Goal: Task Accomplishment & Management: Use online tool/utility

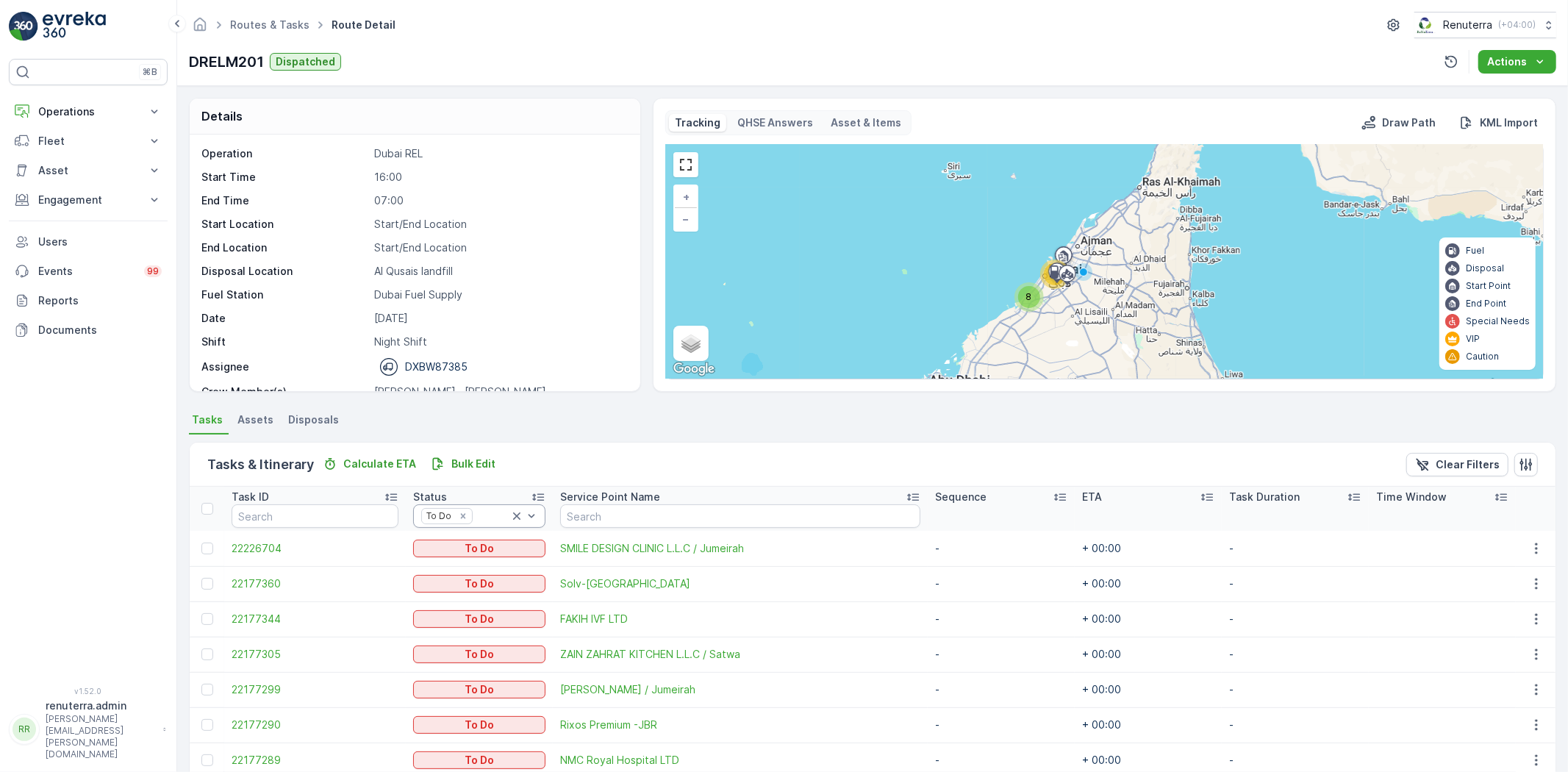
scroll to position [12, 0]
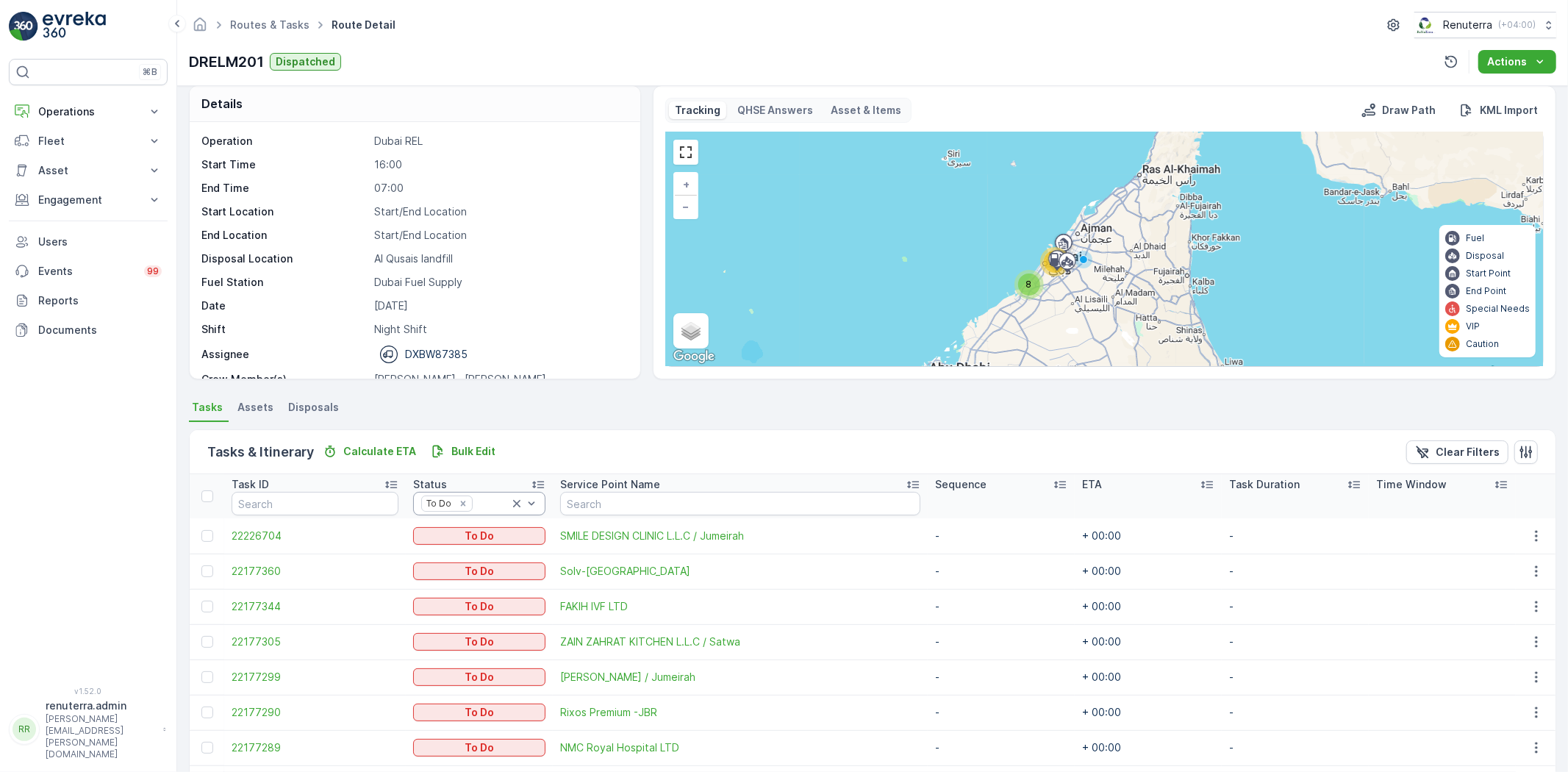
click at [509, 498] on icon at bounding box center [516, 503] width 15 height 15
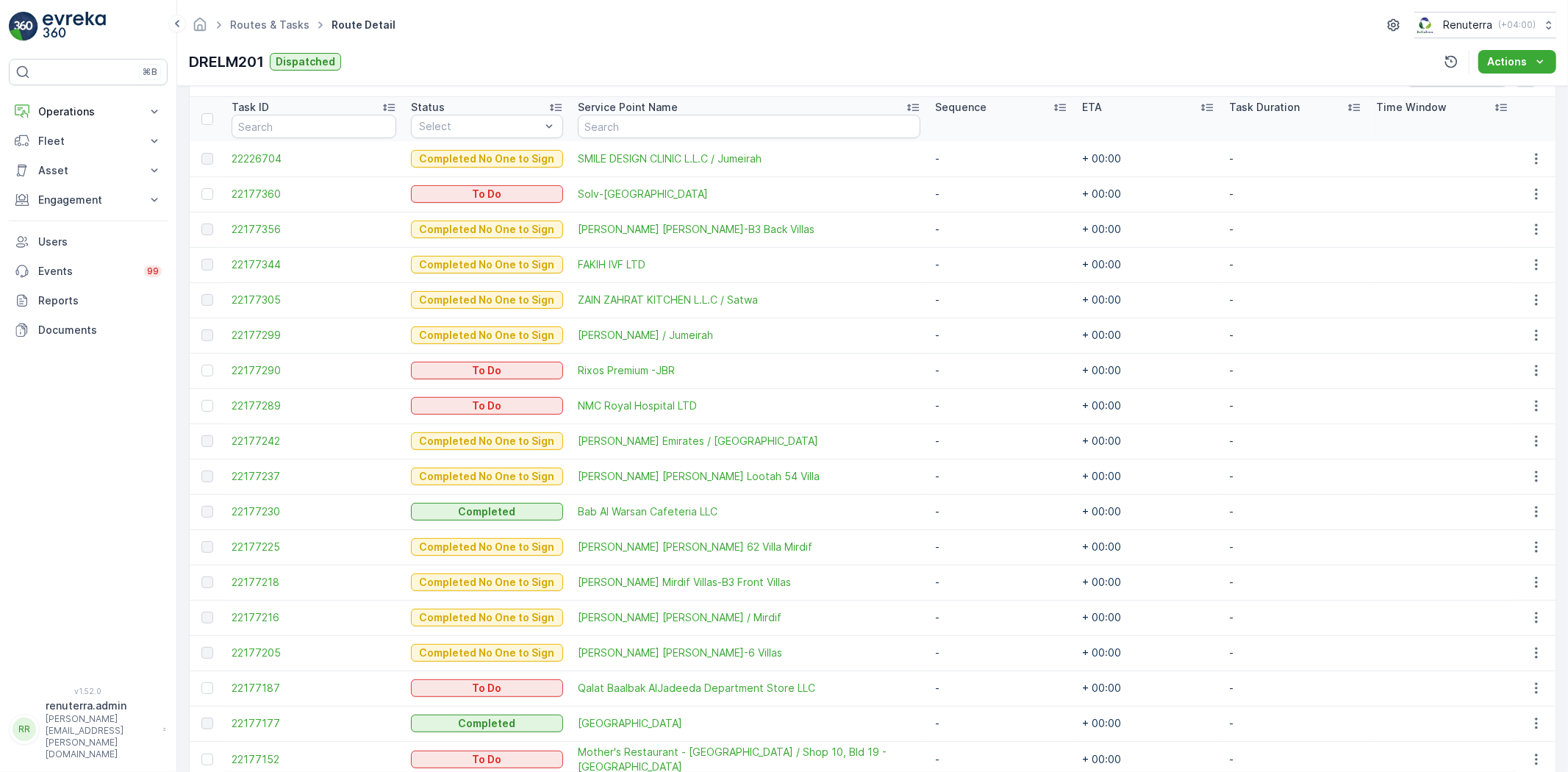
scroll to position [307, 0]
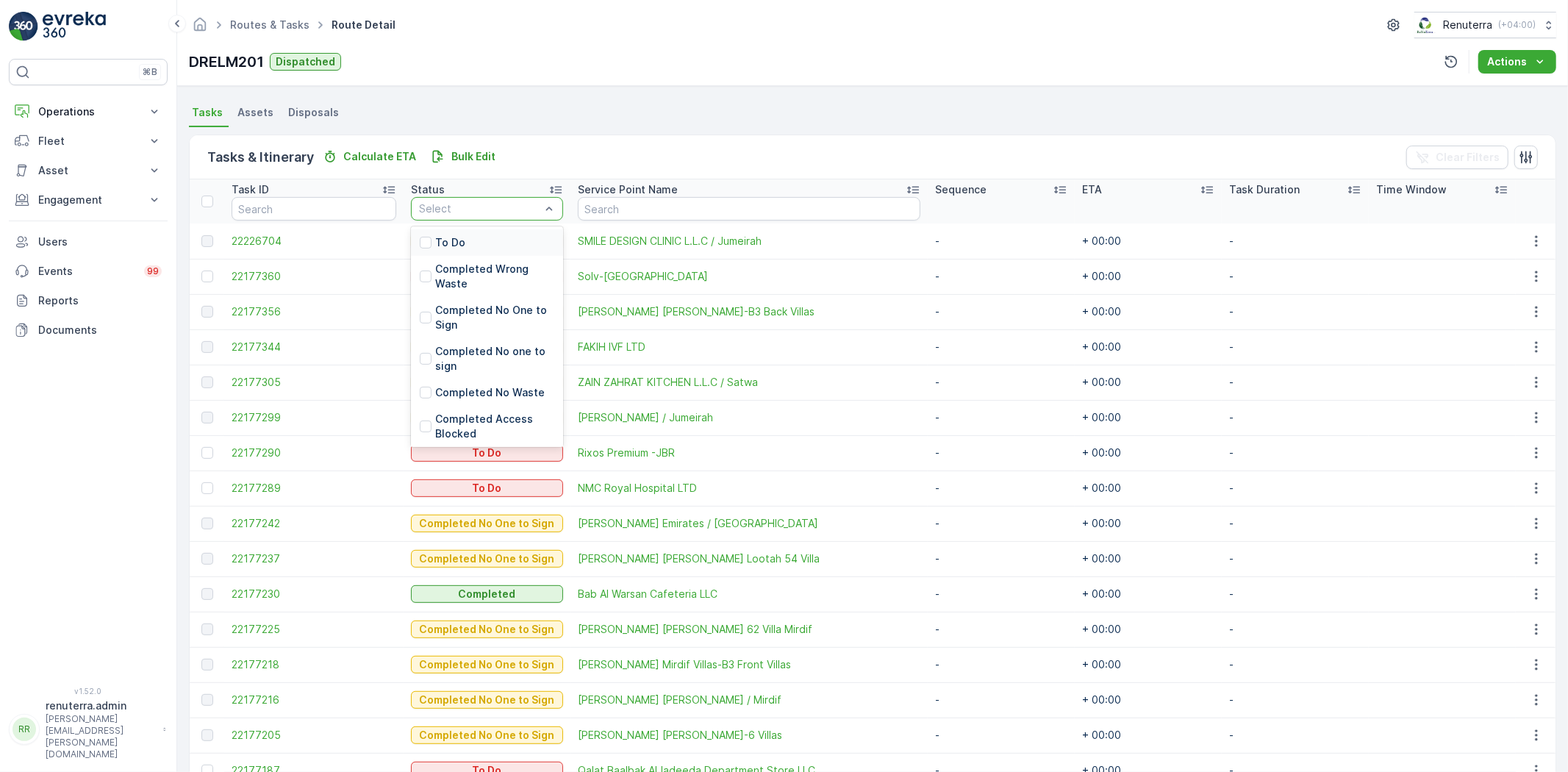
click at [465, 239] on div "To Do" at bounding box center [487, 242] width 152 height 27
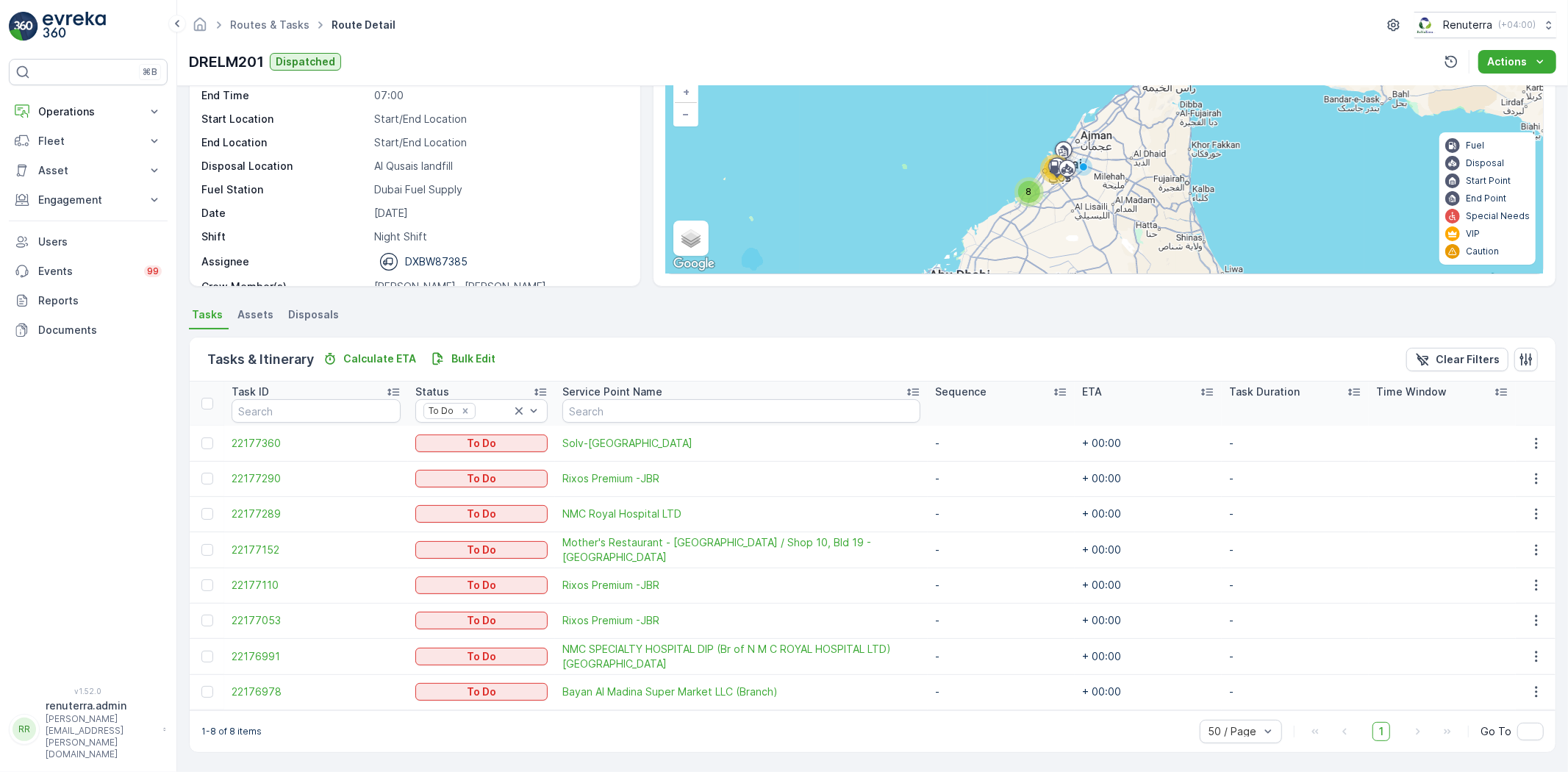
scroll to position [104, 0]
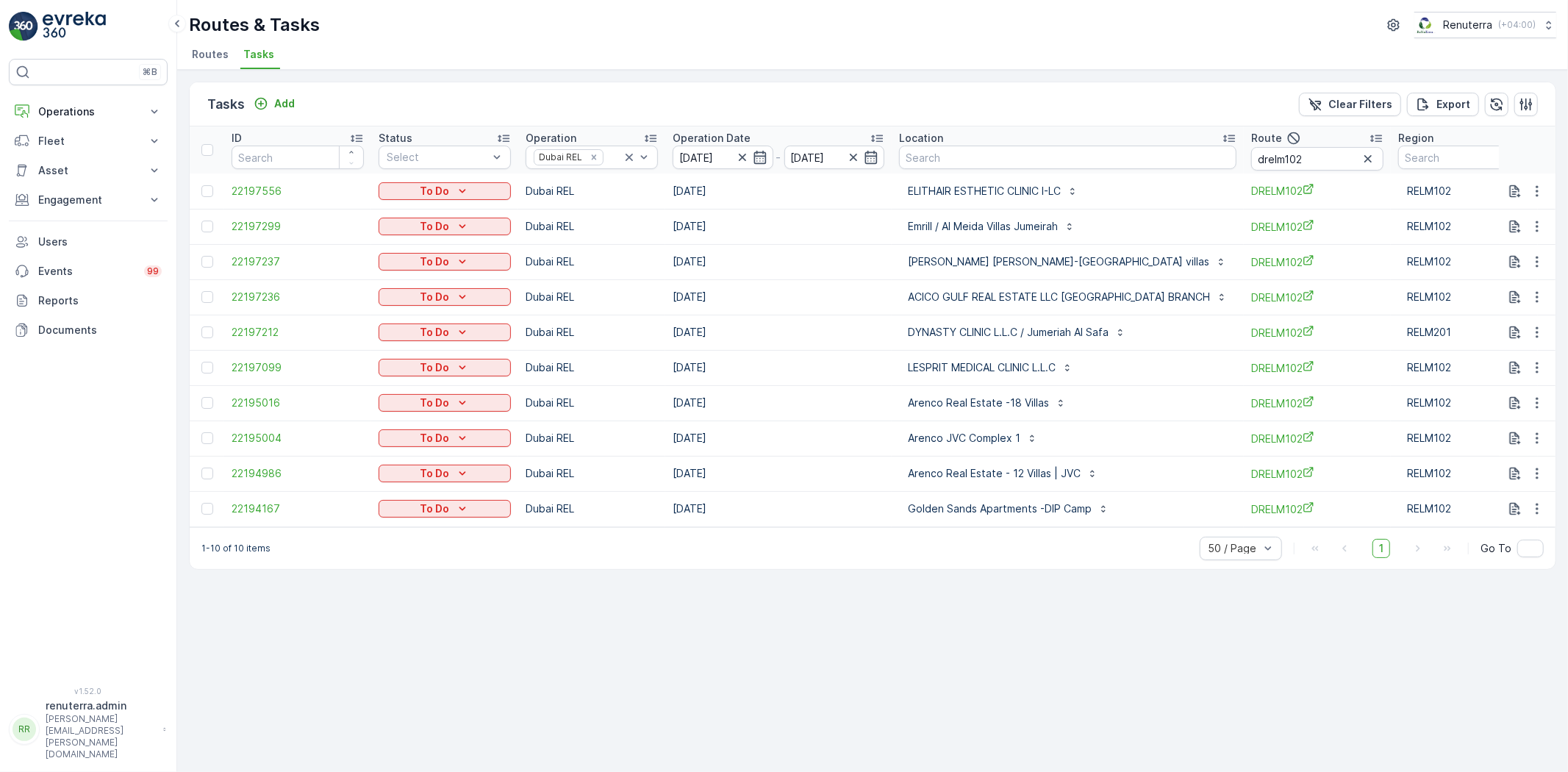
click at [685, 56] on div "Routes & Tasks Renuterra ( +04:00 ) Routes Tasks" at bounding box center [873, 34] width 1391 height 70
click at [1178, 671] on div "Tasks Add Clear Filters Export ID Status Select Operation Dubai REL Operation D…" at bounding box center [873, 421] width 1391 height 702
click at [1056, 604] on div "Tasks Add Clear Filters Export ID Status Select Operation Dubai REL Operation D…" at bounding box center [873, 421] width 1391 height 702
